Goal: Task Accomplishment & Management: Manage account settings

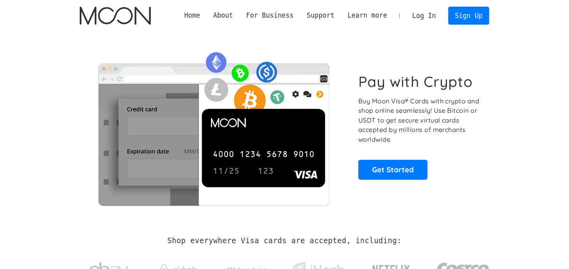
click at [430, 14] on link "Log In" at bounding box center [424, 15] width 37 height 17
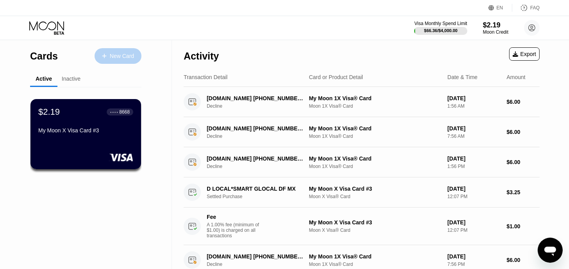
click at [120, 56] on div "New Card" at bounding box center [122, 56] width 24 height 7
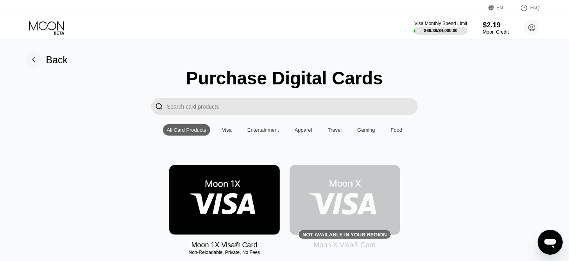
click at [499, 27] on div "$2.19" at bounding box center [496, 25] width 26 height 8
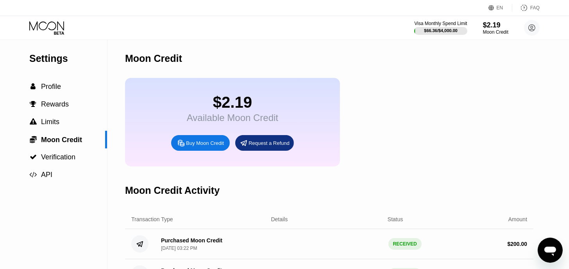
scroll to position [148, 0]
